Goal: Transaction & Acquisition: Download file/media

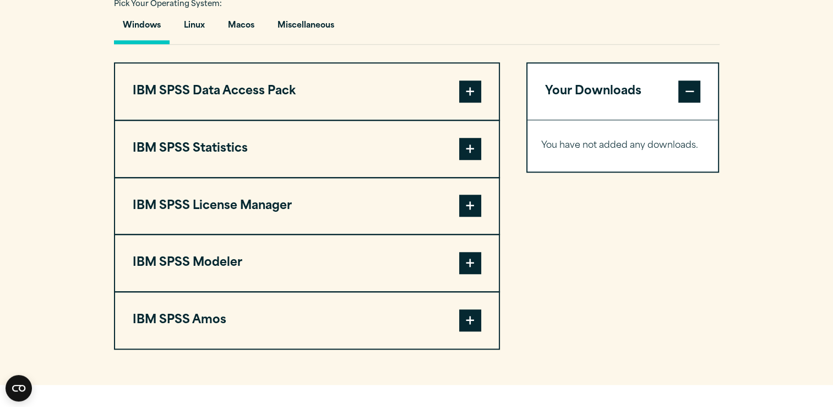
scroll to position [862, 0]
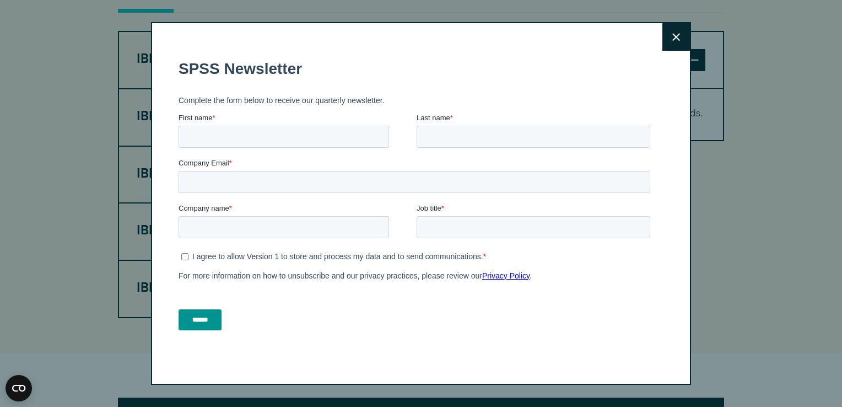
click at [667, 41] on button "Close" at bounding box center [676, 37] width 28 height 28
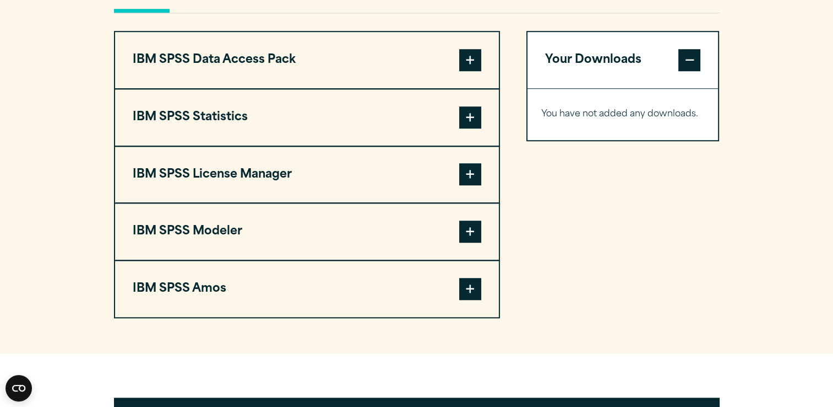
click at [470, 64] on span at bounding box center [470, 60] width 22 height 22
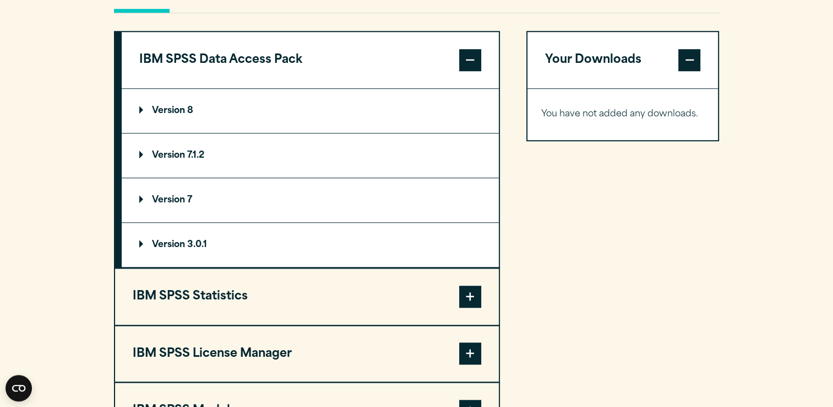
click at [474, 53] on span at bounding box center [470, 60] width 22 height 22
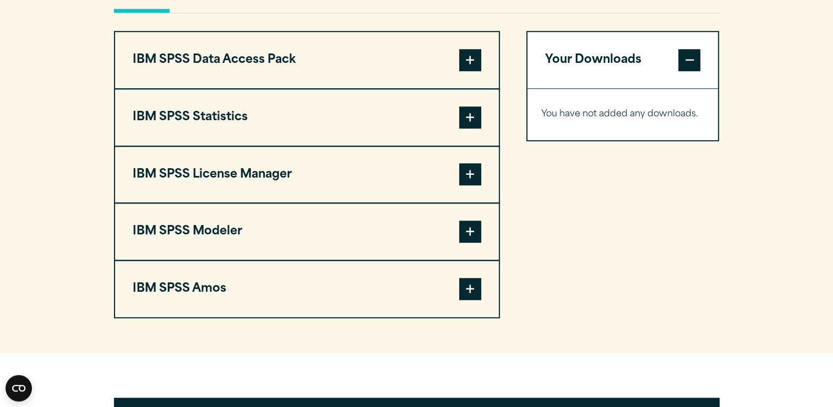
click at [472, 118] on span at bounding box center [470, 117] width 22 height 22
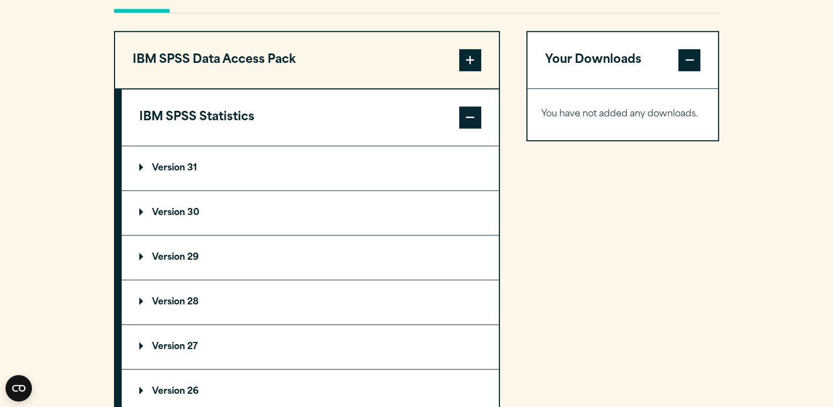
click at [172, 258] on p "Version 29" at bounding box center [168, 257] width 59 height 9
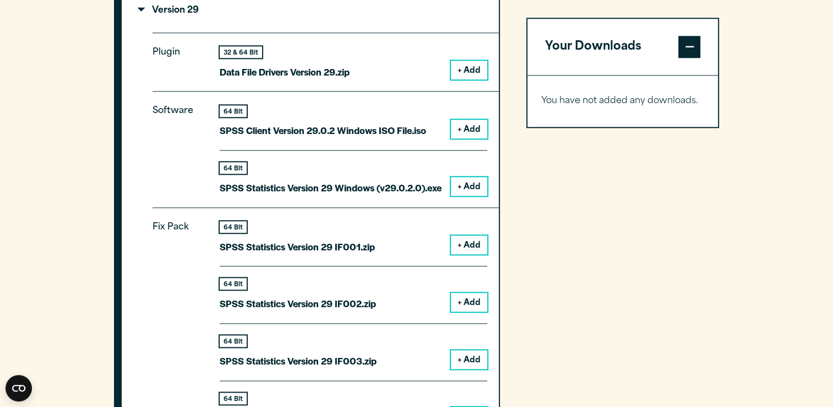
scroll to position [1137, 0]
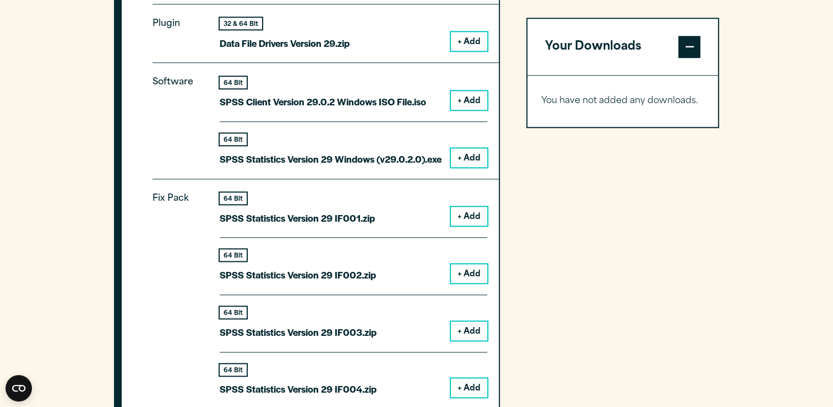
click at [469, 162] on button "+ Add" at bounding box center [469, 157] width 36 height 19
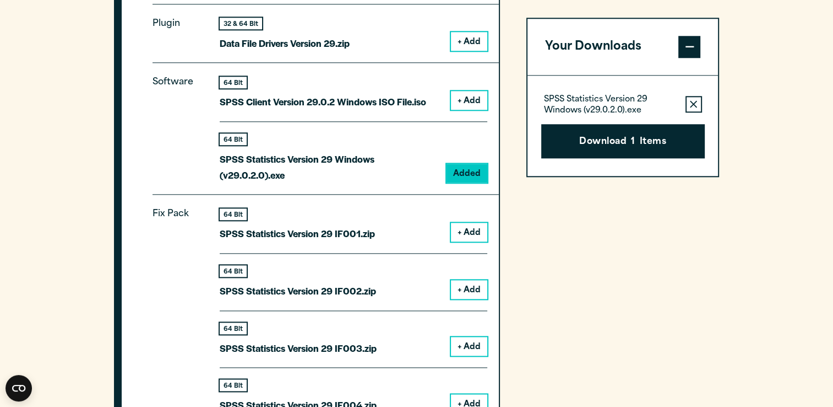
click at [470, 105] on button "+ Add" at bounding box center [469, 100] width 36 height 19
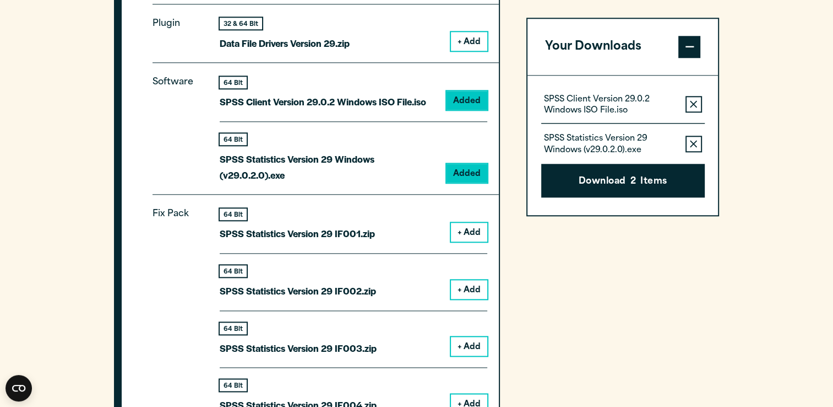
click at [591, 182] on button "Download 2 Items" at bounding box center [623, 181] width 164 height 34
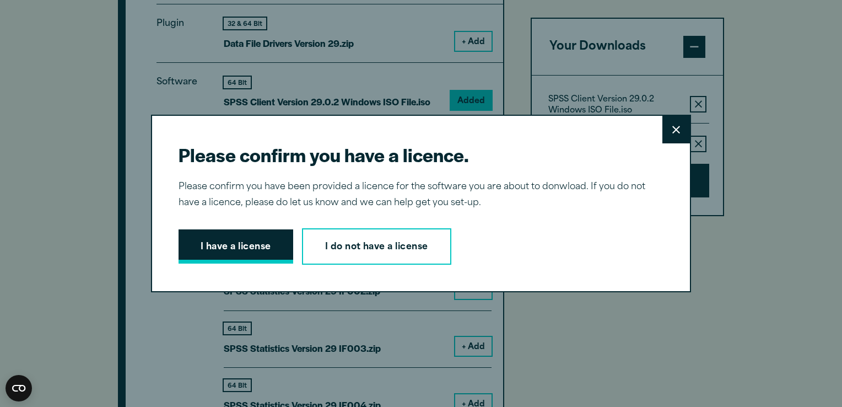
click at [261, 249] on button "I have a license" at bounding box center [235, 246] width 115 height 34
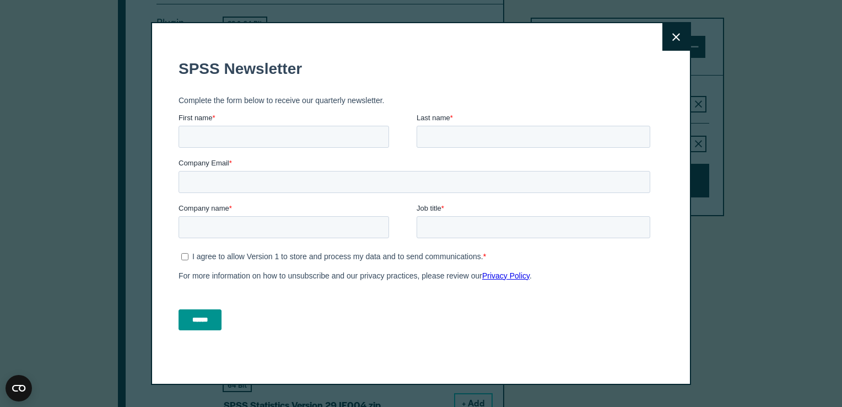
click at [672, 36] on icon at bounding box center [676, 37] width 8 height 8
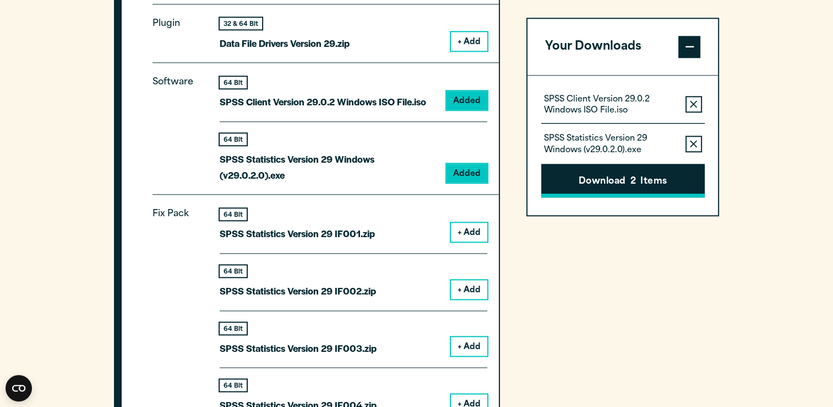
click at [620, 176] on button "Download 2 Items" at bounding box center [623, 181] width 164 height 34
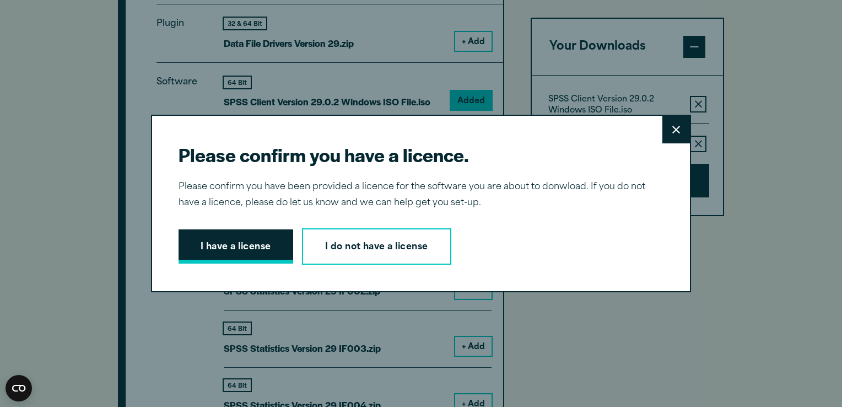
click at [261, 244] on button "I have a license" at bounding box center [235, 246] width 115 height 34
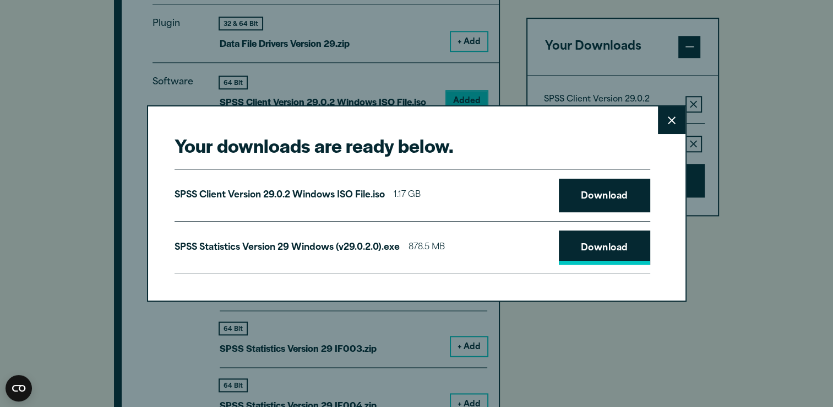
click at [586, 246] on link "Download" at bounding box center [604, 247] width 91 height 34
click at [664, 118] on button "Close" at bounding box center [672, 120] width 28 height 28
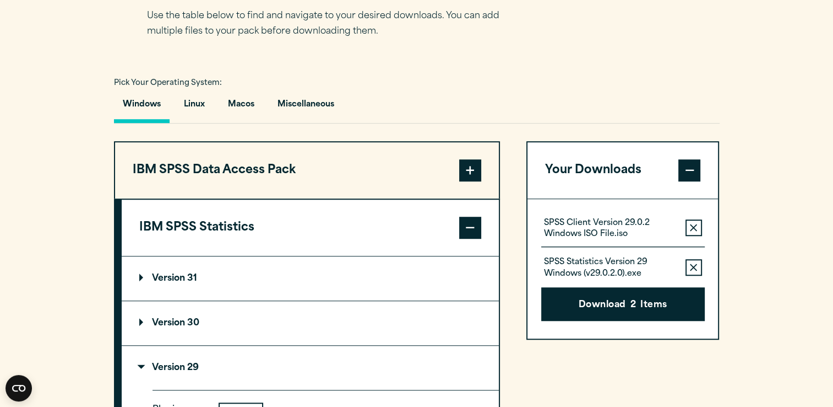
scroll to position [476, 0]
